Goal: Transaction & Acquisition: Purchase product/service

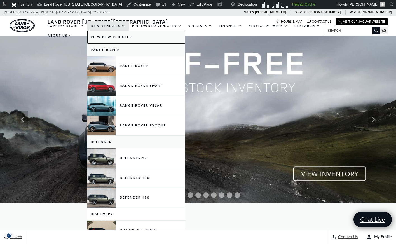
click at [109, 35] on link "View New Vehicles" at bounding box center [136, 37] width 98 height 13
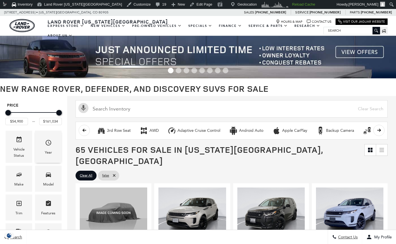
click at [45, 144] on icon "Year" at bounding box center [48, 142] width 7 height 7
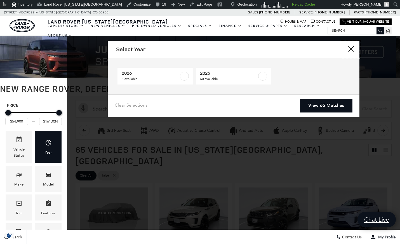
click at [356, 47] on button "close" at bounding box center [351, 49] width 17 height 17
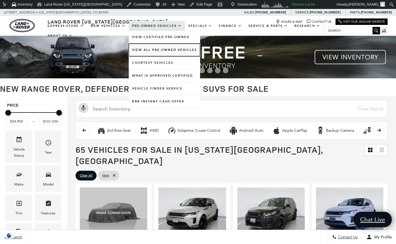
click at [146, 49] on link "View All Pre-Owned Vehicles" at bounding box center [164, 50] width 71 height 13
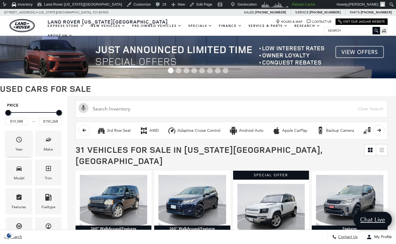
click at [24, 145] on div "Year" at bounding box center [19, 144] width 27 height 26
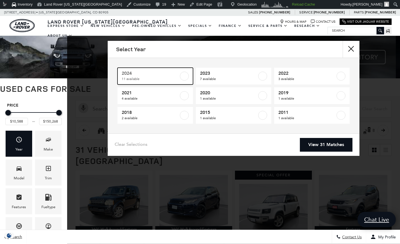
click at [168, 72] on span "2024" at bounding box center [150, 74] width 57 height 6
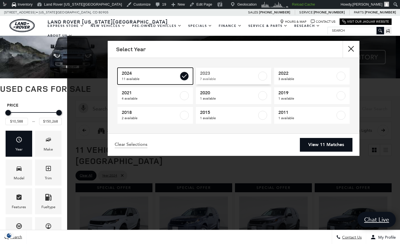
type input "$35,148"
checkbox input "true"
click at [345, 50] on button "close" at bounding box center [351, 49] width 17 height 17
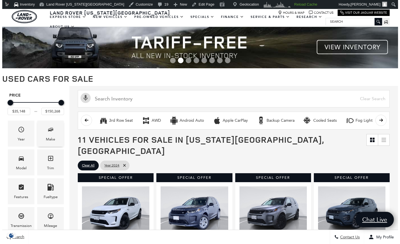
scroll to position [10, 0]
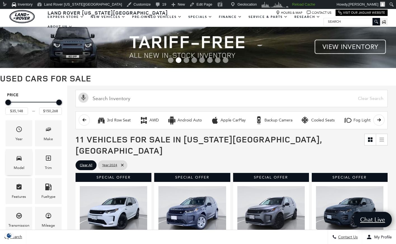
click at [17, 161] on icon "Model" at bounding box center [19, 158] width 7 height 7
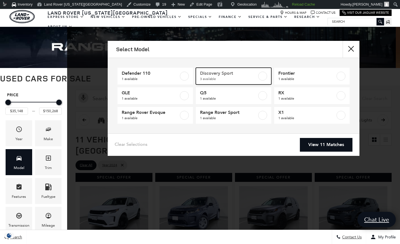
click at [248, 76] on span "3 available" at bounding box center [228, 79] width 57 height 6
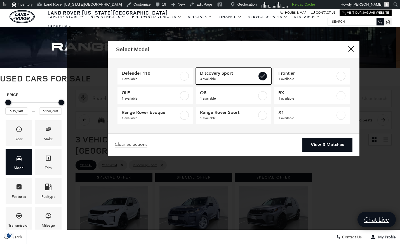
type input "$45,489"
type input "$50,289"
checkbox input "true"
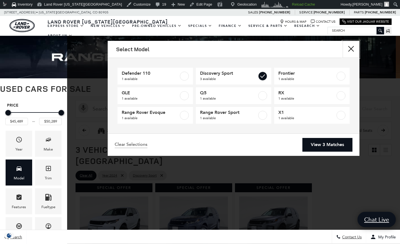
click at [351, 51] on button "close" at bounding box center [351, 49] width 17 height 17
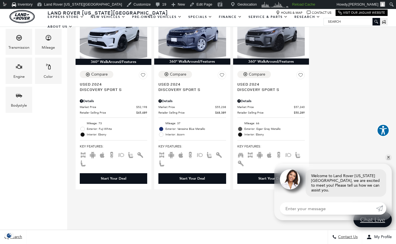
scroll to position [79, 0]
